Goal: Check status: Check status

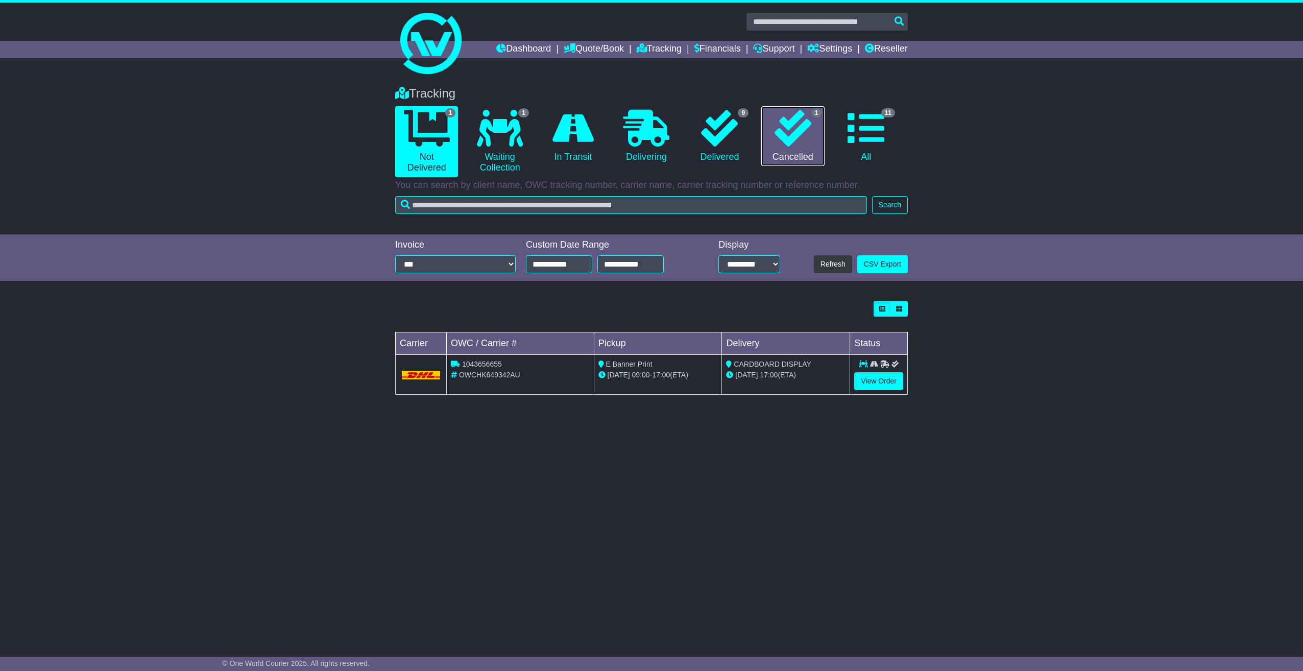
click at [788, 126] on icon at bounding box center [792, 128] width 37 height 37
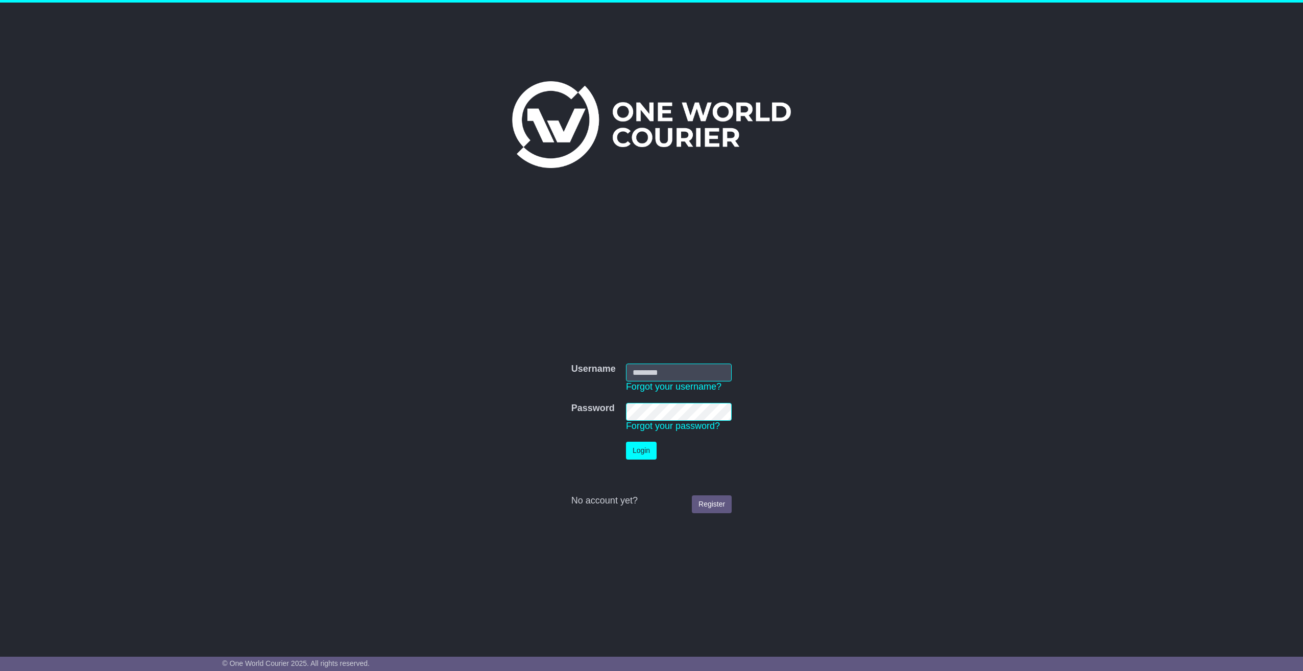
type input "**********"
click at [642, 453] on button "Login" at bounding box center [641, 451] width 31 height 18
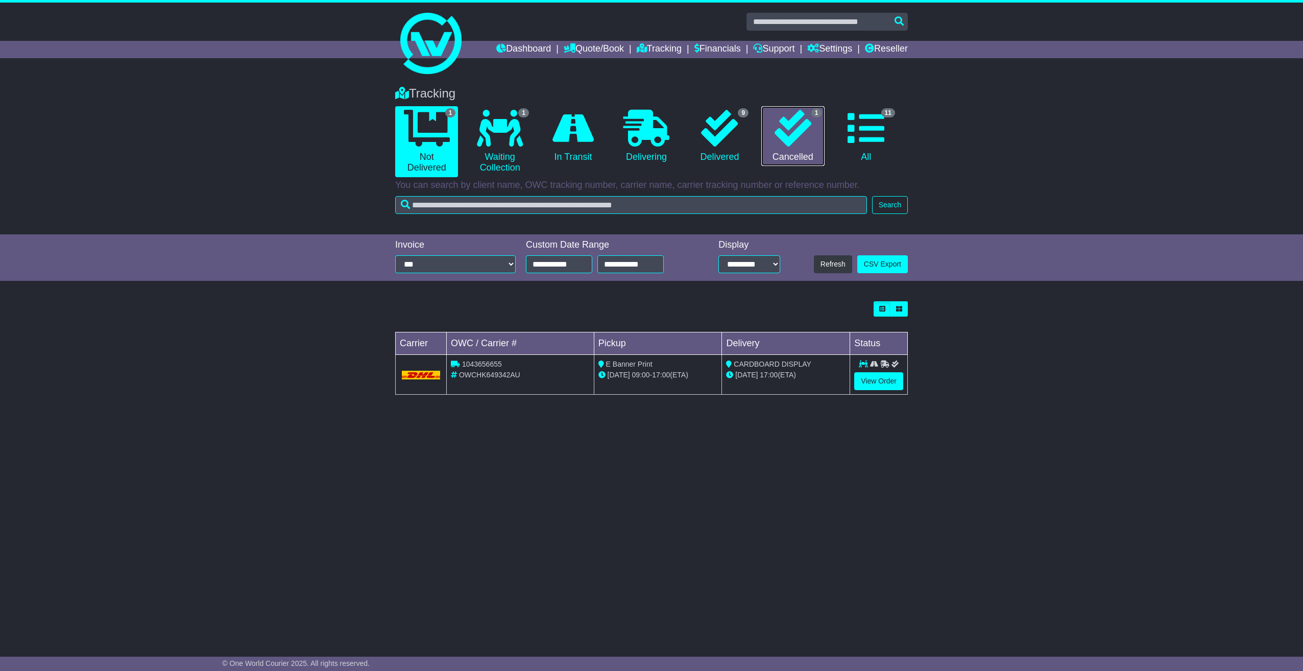
click at [778, 133] on icon at bounding box center [792, 128] width 37 height 37
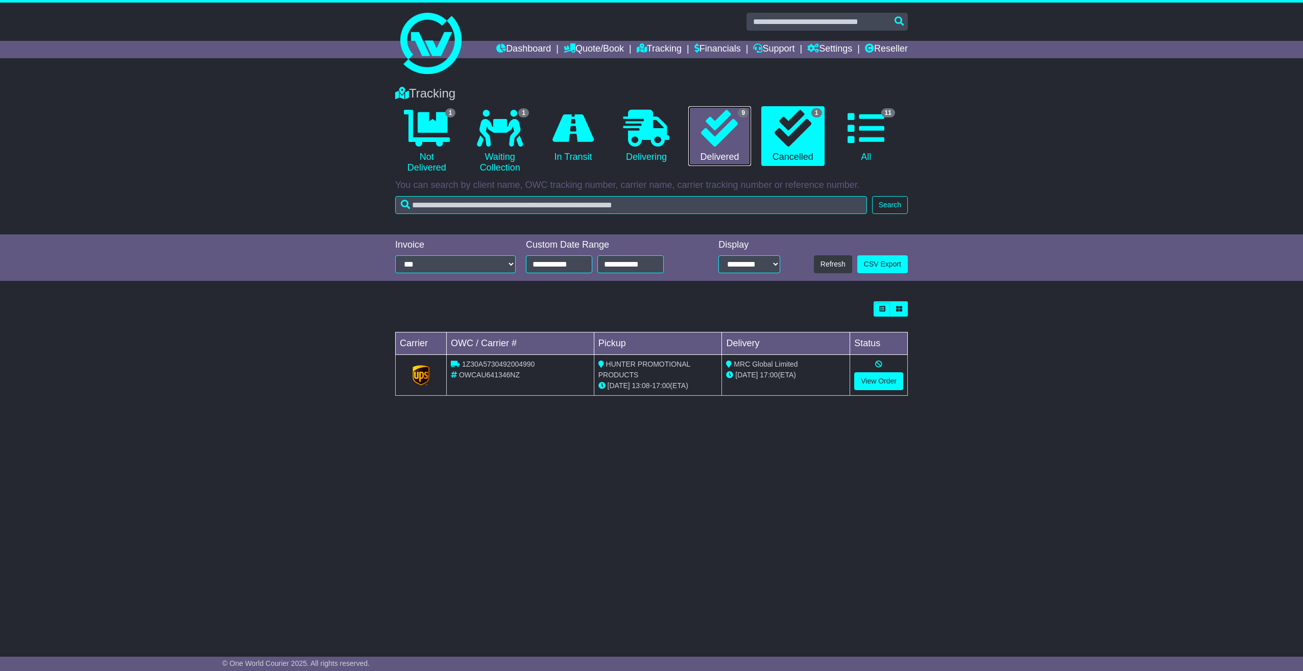
click at [735, 139] on icon at bounding box center [719, 128] width 37 height 37
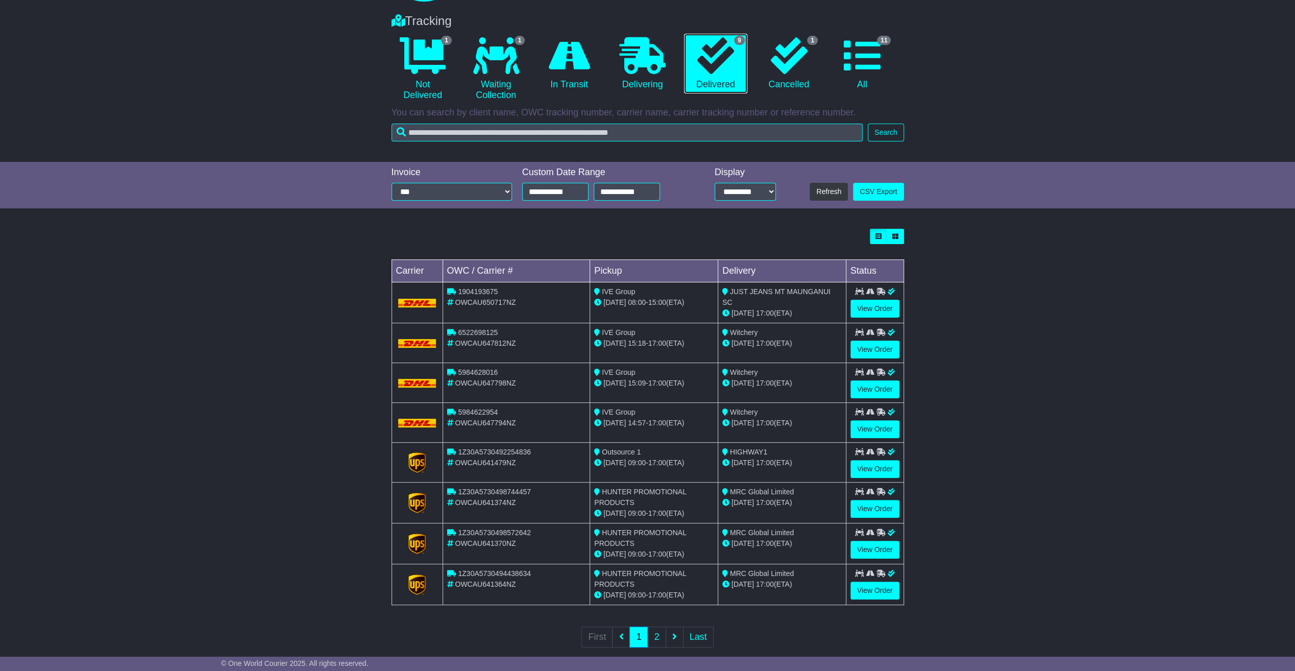
scroll to position [83, 0]
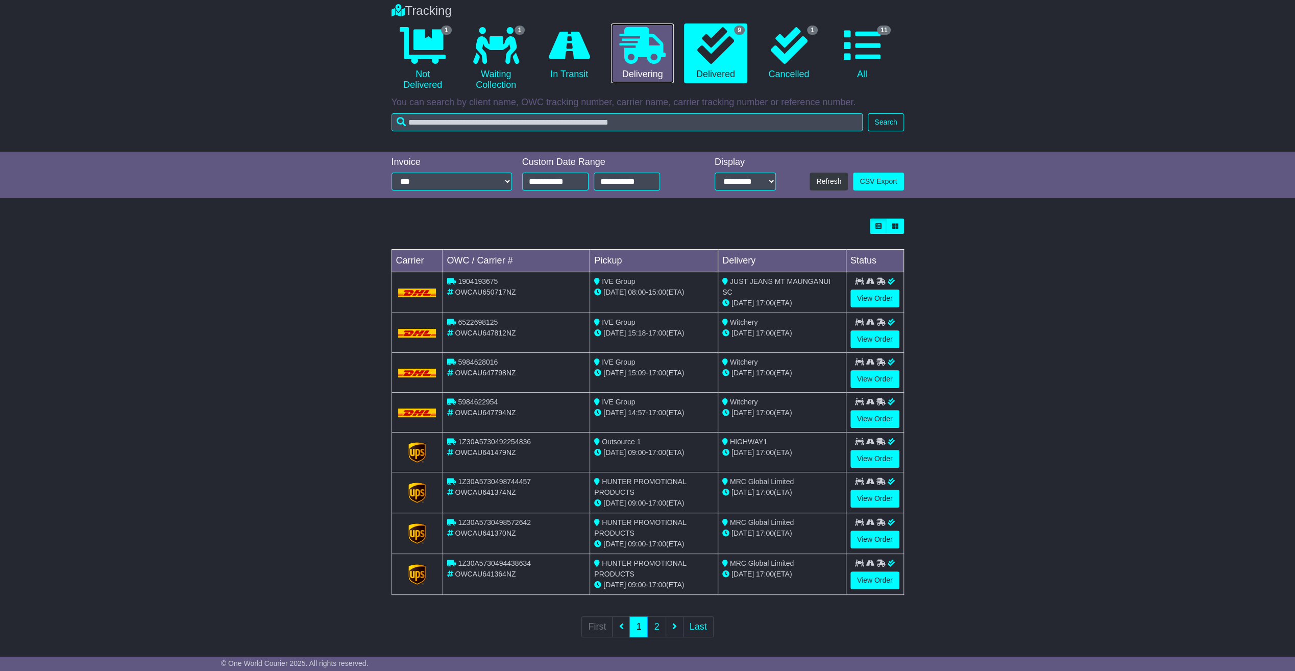
click at [618, 43] on link "0 Delivering" at bounding box center [642, 53] width 63 height 60
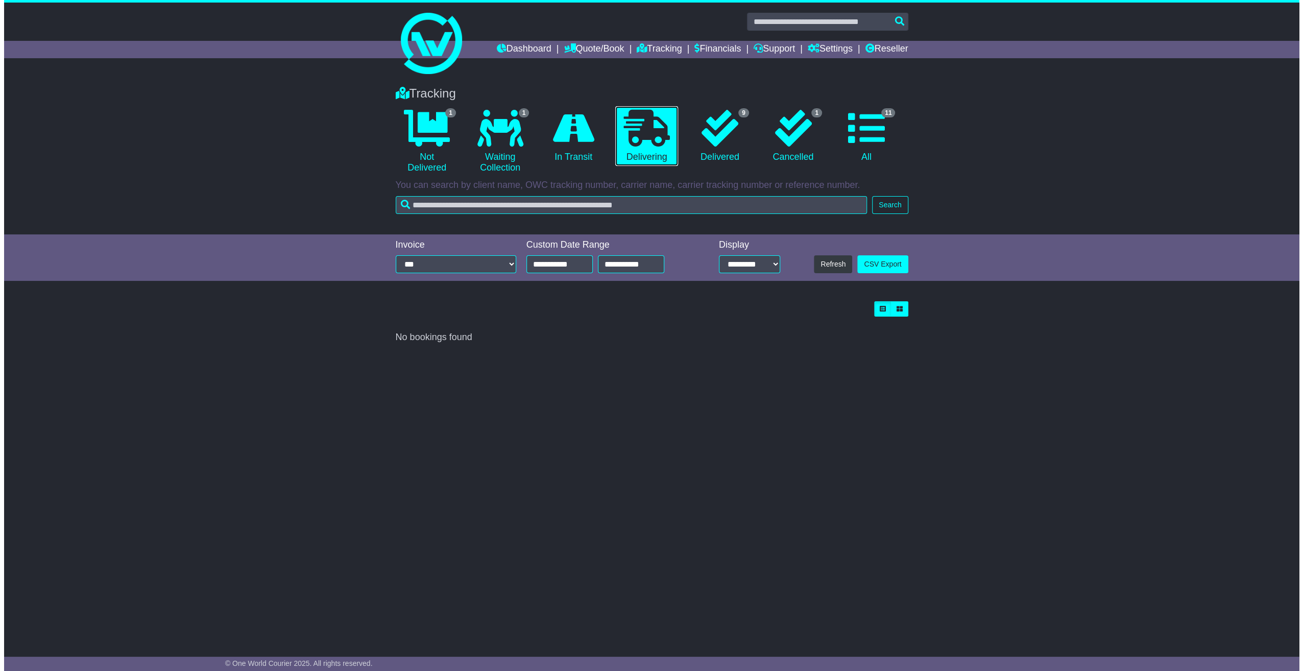
scroll to position [0, 0]
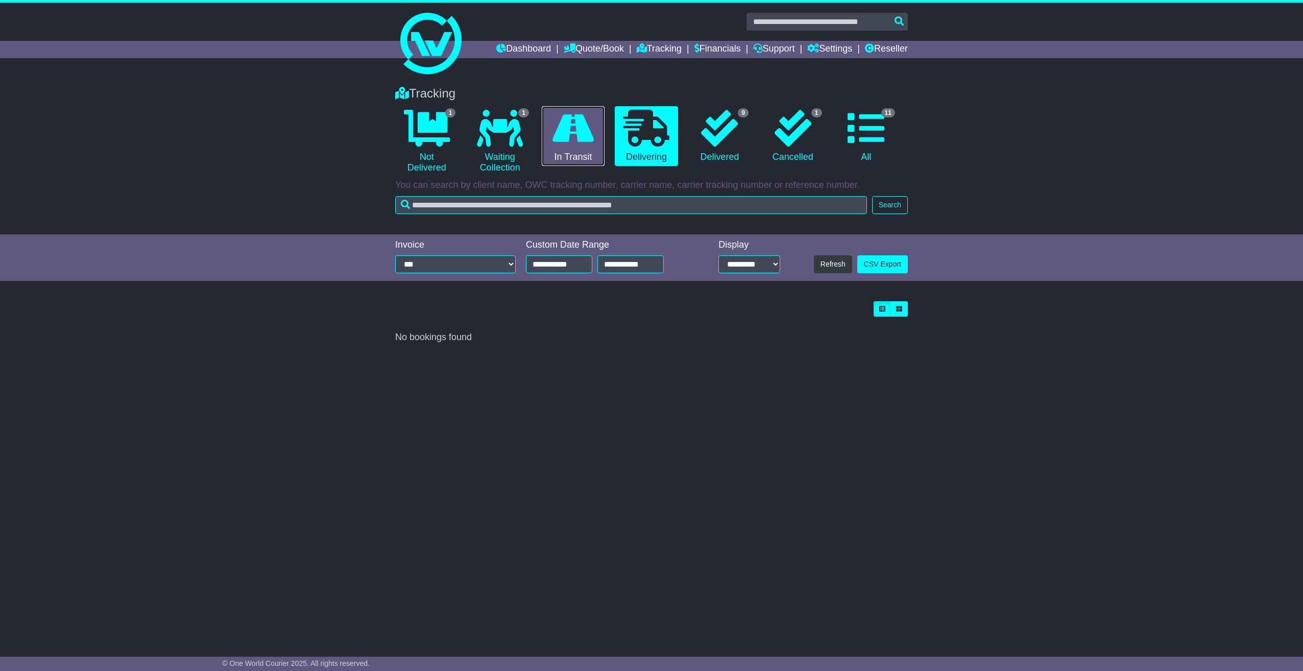
click at [574, 123] on icon at bounding box center [572, 128] width 41 height 37
click at [667, 46] on link "Tracking" at bounding box center [659, 49] width 45 height 17
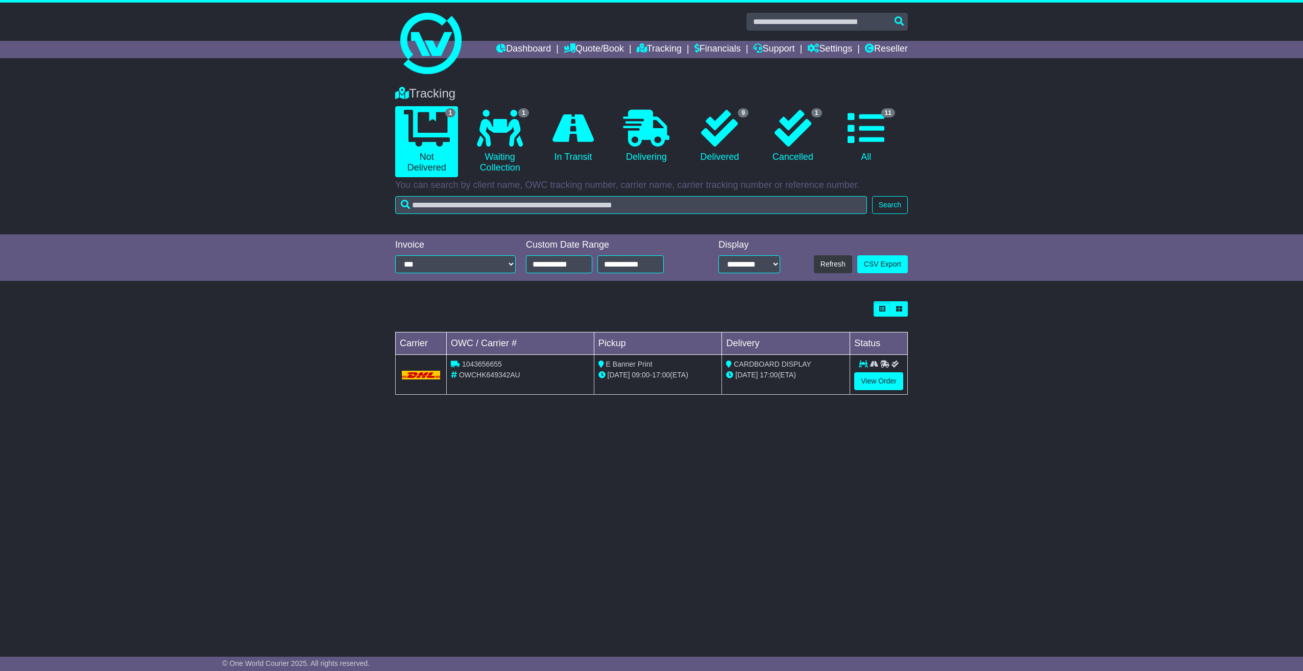
click at [637, 371] on span "09:00" at bounding box center [641, 375] width 18 height 8
click at [411, 371] on img at bounding box center [421, 375] width 38 height 8
click at [880, 377] on link "View Order" at bounding box center [878, 381] width 49 height 18
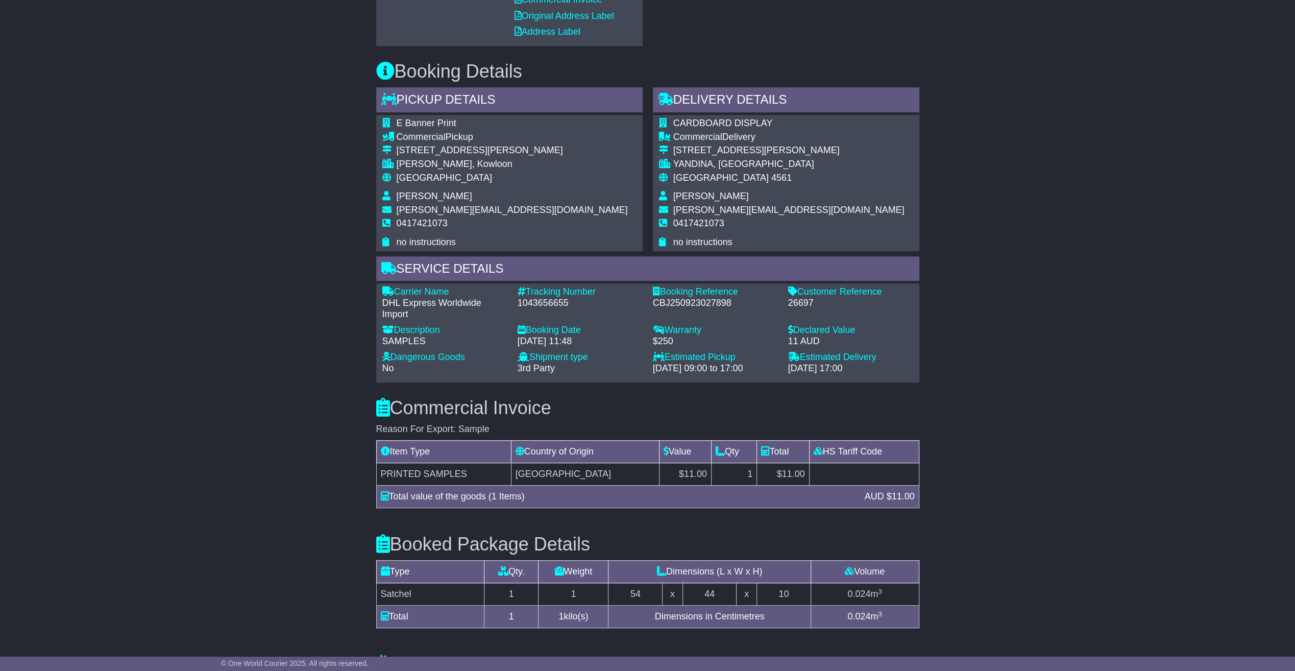
scroll to position [562, 0]
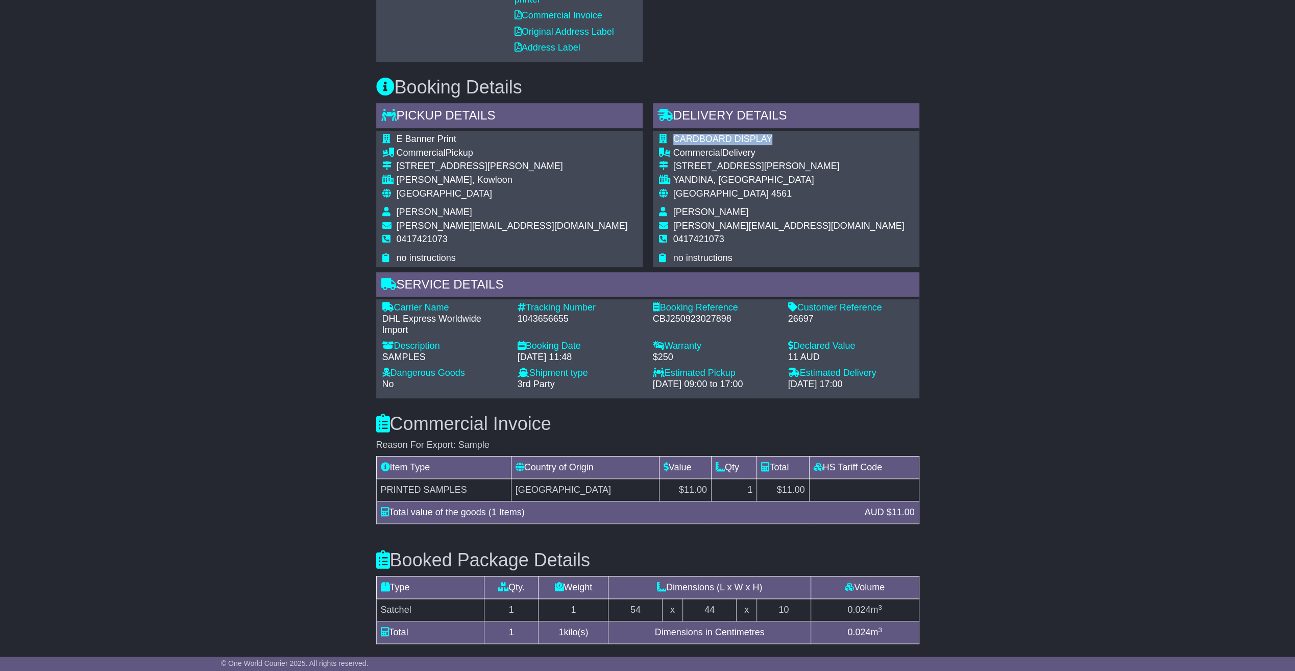
drag, startPoint x: 768, startPoint y: 138, endPoint x: 670, endPoint y: 136, distance: 97.5
click at [670, 136] on tr "CARDBOARD DISPLAY" at bounding box center [782, 141] width 246 height 14
copy tr "CARDBOARD DISPLAY"
